Goal: Task Accomplishment & Management: Use online tool/utility

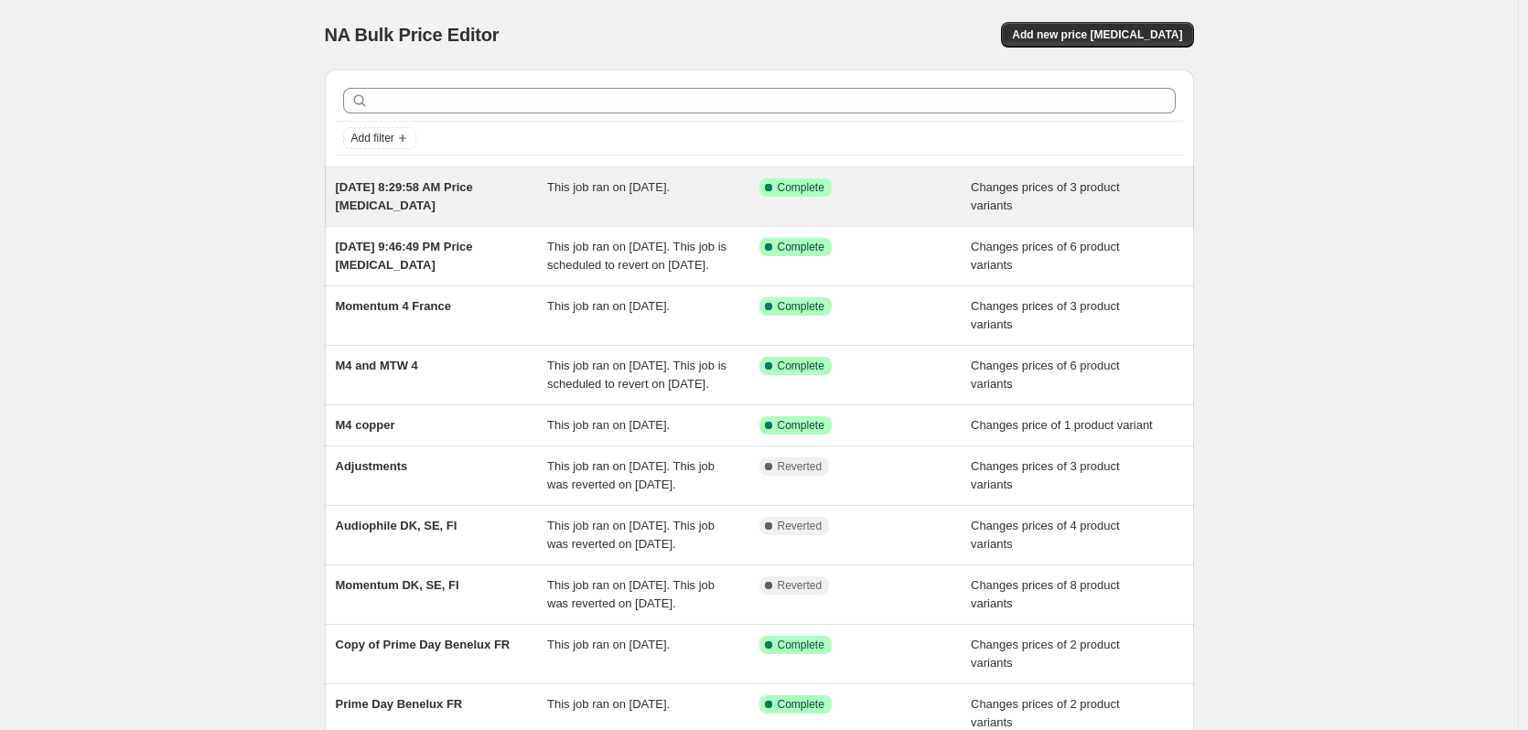
click at [431, 193] on span "[DATE] 8:29:58 AM Price [MEDICAL_DATA]" at bounding box center [404, 196] width 137 height 32
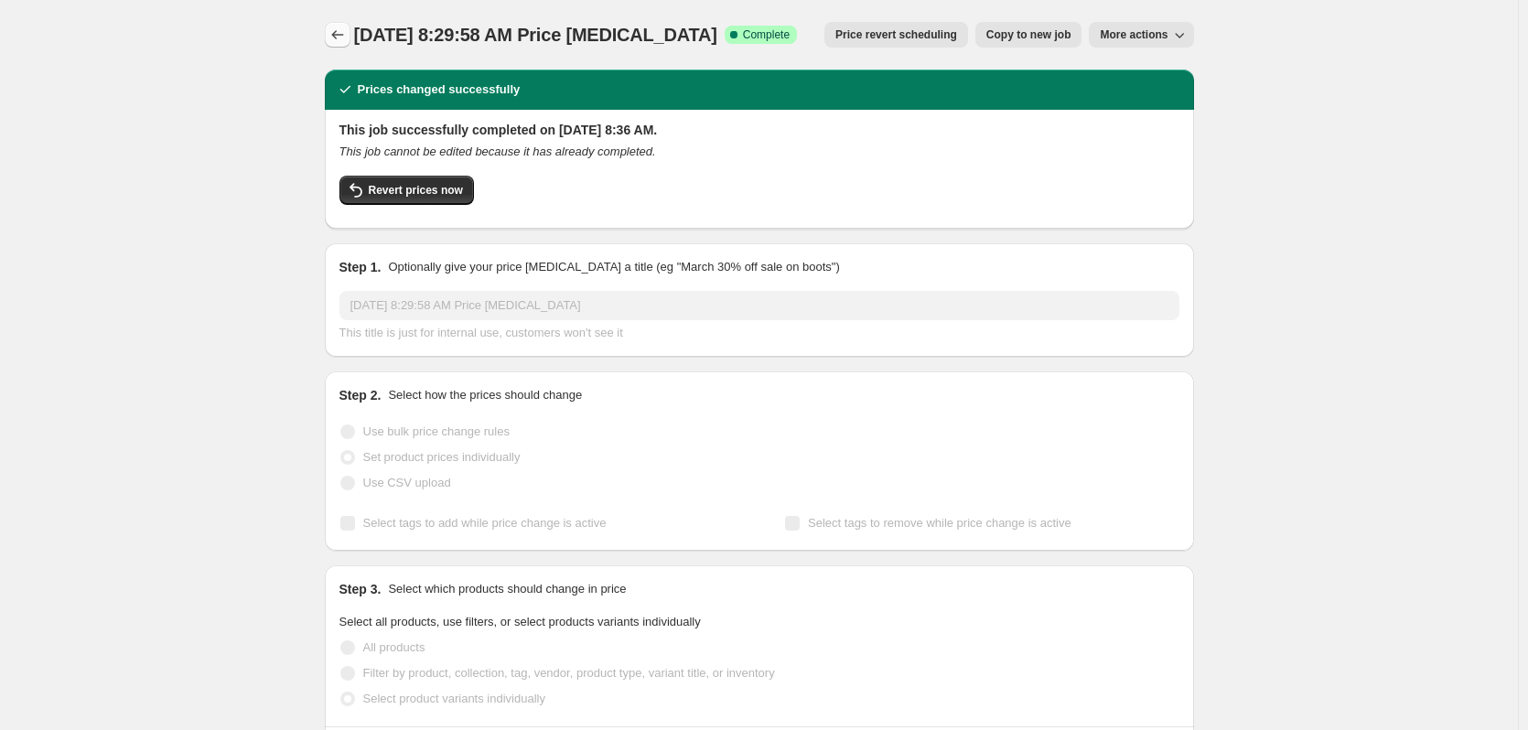
click at [347, 33] on icon "Price change jobs" at bounding box center [338, 35] width 18 height 18
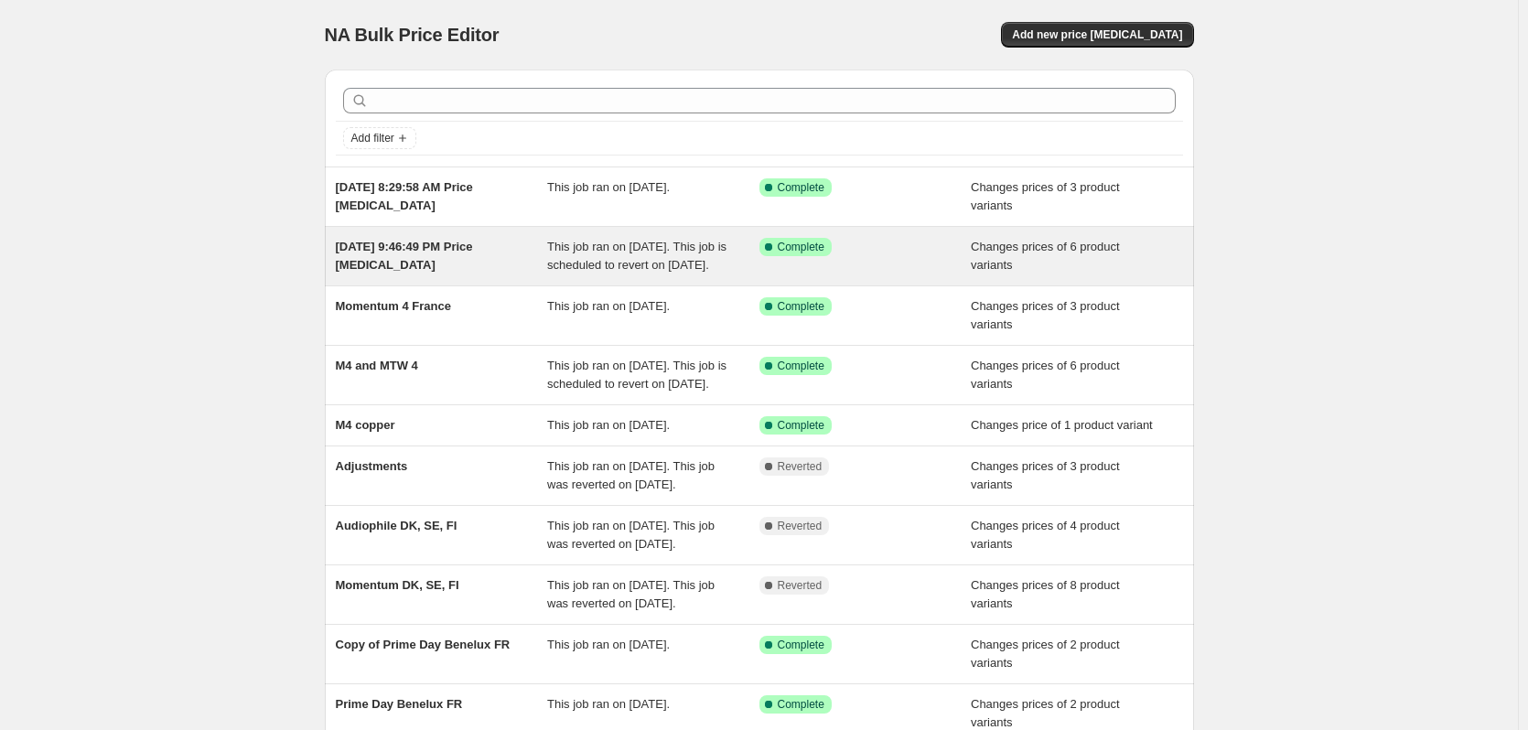
click at [473, 246] on span "Jul 31, 2025, 9:46:49 PM Price change job" at bounding box center [404, 256] width 137 height 32
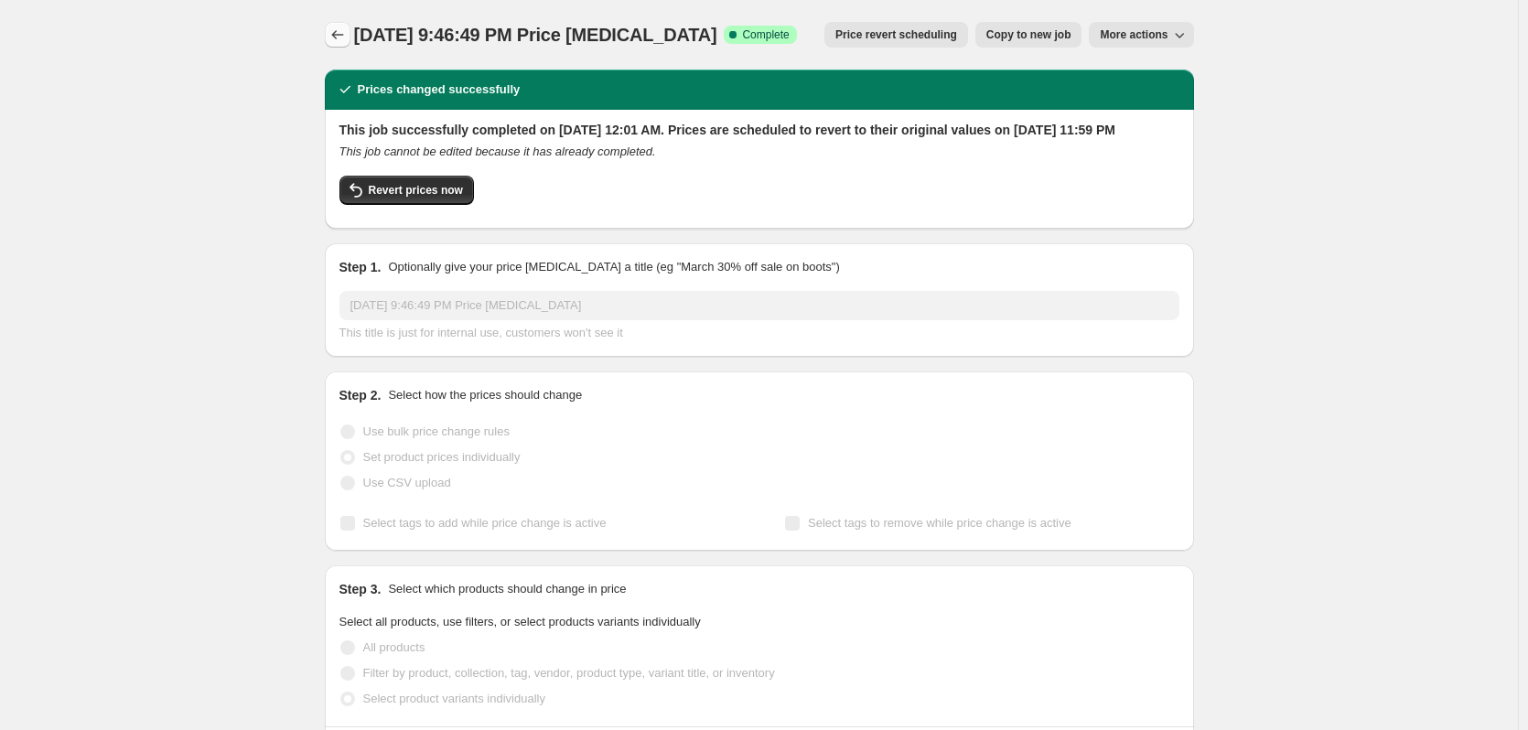
click at [344, 40] on icon "Price change jobs" at bounding box center [338, 35] width 18 height 18
